Goal: Navigation & Orientation: Find specific page/section

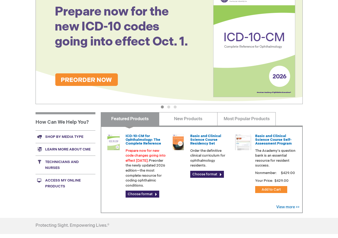
scroll to position [80, 0]
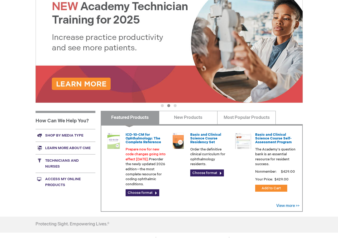
click at [65, 180] on link "Access My Online Products" at bounding box center [66, 181] width 60 height 18
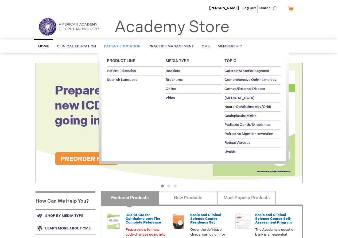
click at [128, 47] on span "Patient Education" at bounding box center [122, 46] width 37 height 4
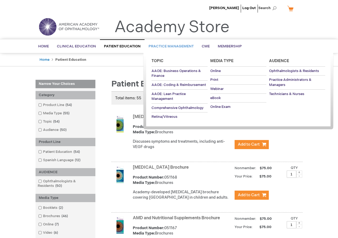
click at [170, 44] on link "Practice Management" at bounding box center [171, 46] width 53 height 13
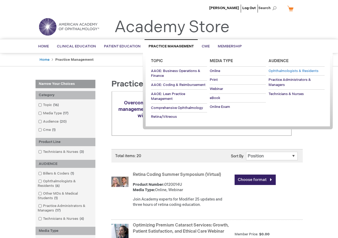
click at [275, 71] on span "Ophthalmologists & Residents" at bounding box center [294, 71] width 50 height 4
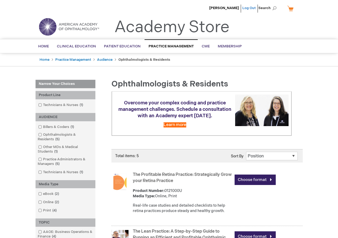
click at [254, 8] on link "Log Out" at bounding box center [249, 8] width 13 height 4
